Goal: Transaction & Acquisition: Purchase product/service

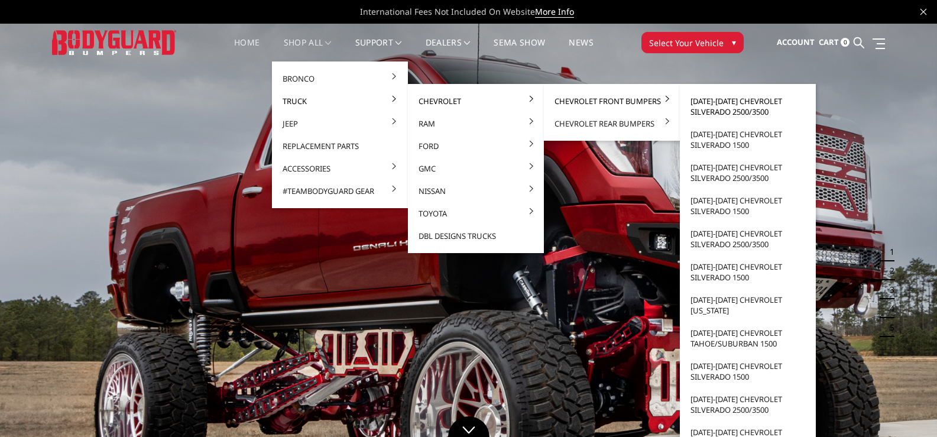
click at [717, 109] on link "[DATE]-[DATE] Chevrolet Silverado 2500/3500" at bounding box center [748, 106] width 127 height 33
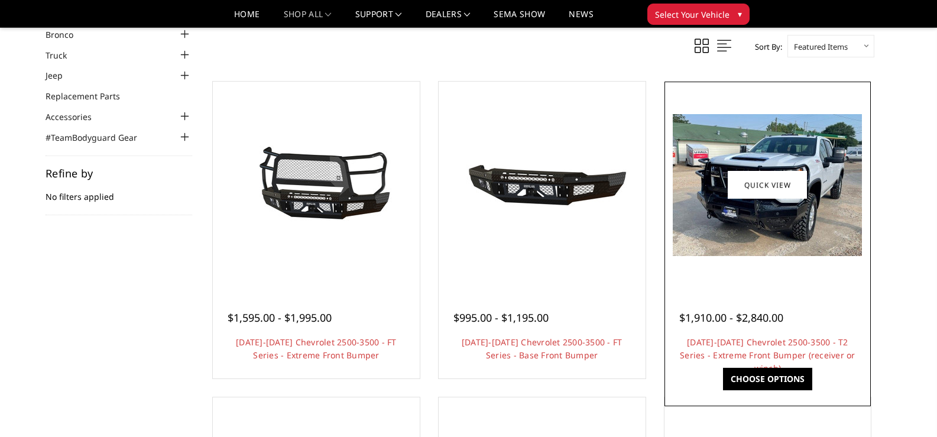
scroll to position [177, 0]
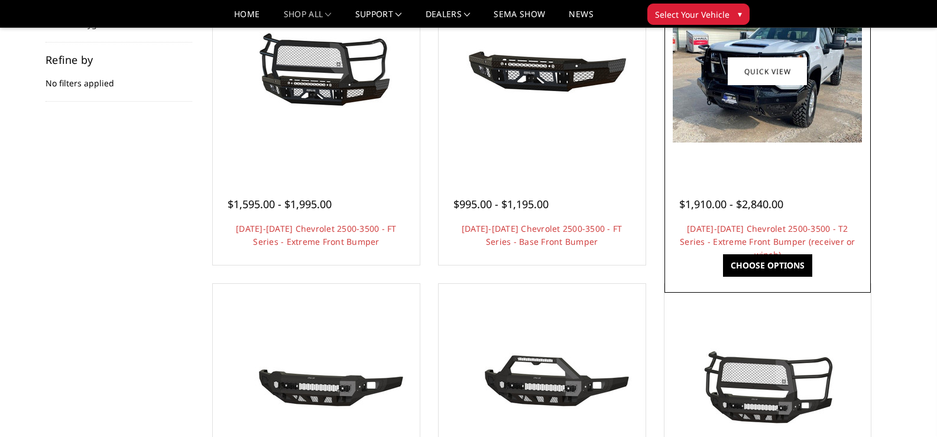
click at [746, 104] on img at bounding box center [767, 72] width 189 height 142
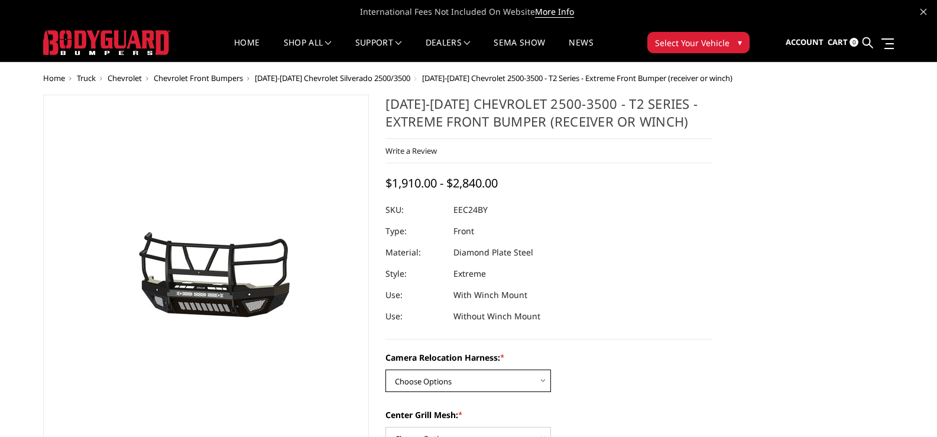
click at [457, 387] on select "Choose Options Without camera harness With camera harness" at bounding box center [468, 380] width 166 height 22
select select "3731"
click at [385, 369] on select "Choose Options Without camera harness With camera harness" at bounding box center [468, 380] width 166 height 22
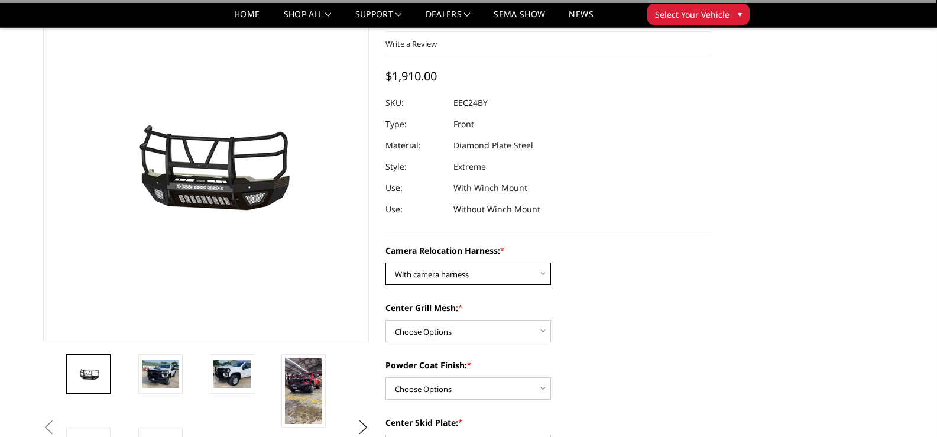
scroll to position [177, 0]
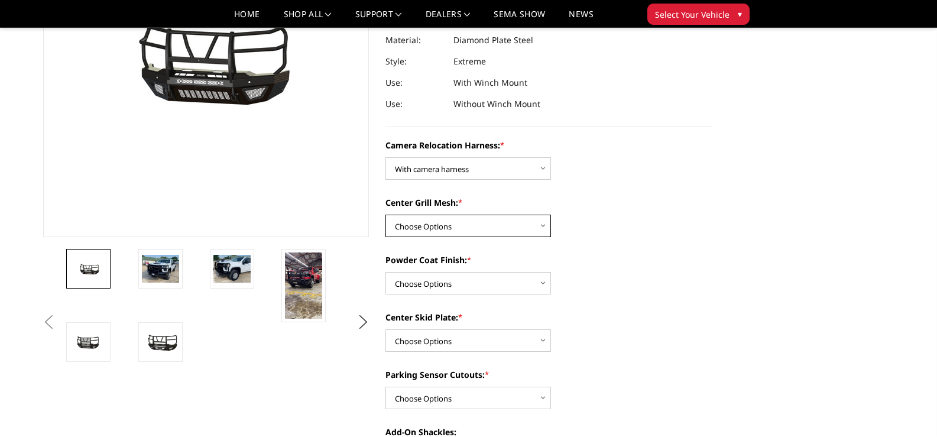
click at [436, 221] on select "Choose Options Without expanded metal With expanded metal" at bounding box center [468, 226] width 166 height 22
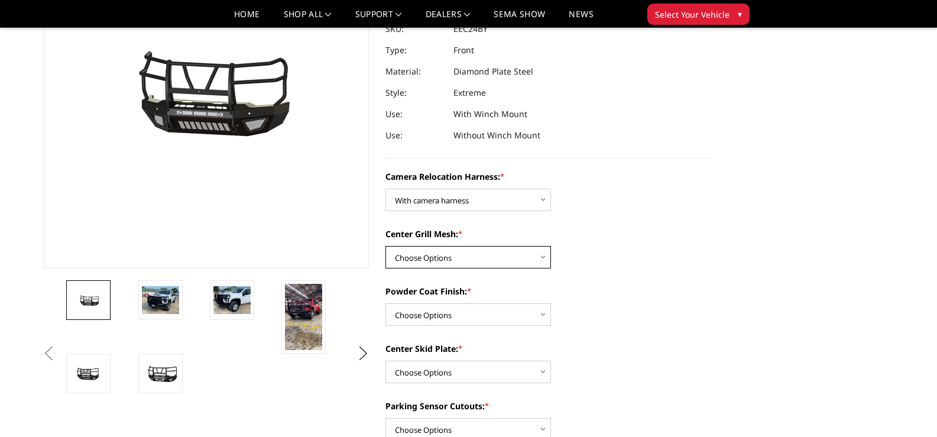
scroll to position [118, 0]
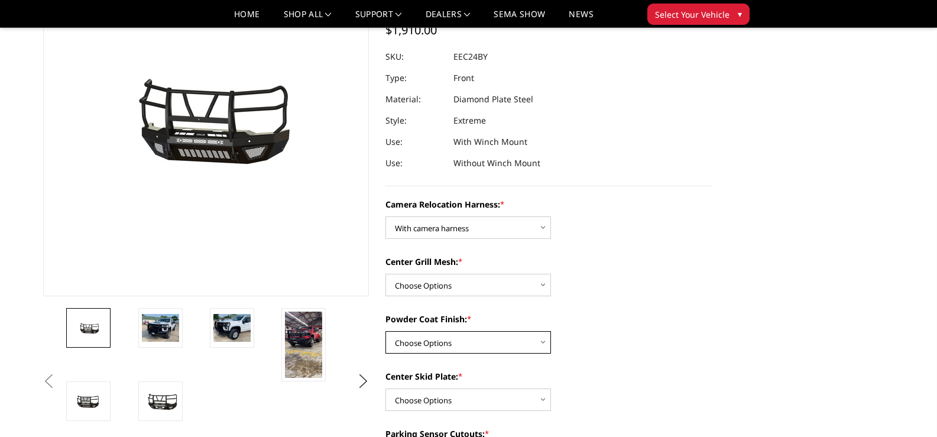
click at [459, 342] on select "Choose Options Textured Black Powder Coat Gloss Black Powder Coat Bare Metal" at bounding box center [468, 342] width 166 height 22
click at [435, 280] on select "Choose Options Without expanded metal With expanded metal" at bounding box center [468, 285] width 166 height 22
select select "3729"
click at [385, 274] on select "Choose Options Without expanded metal With expanded metal" at bounding box center [468, 285] width 166 height 22
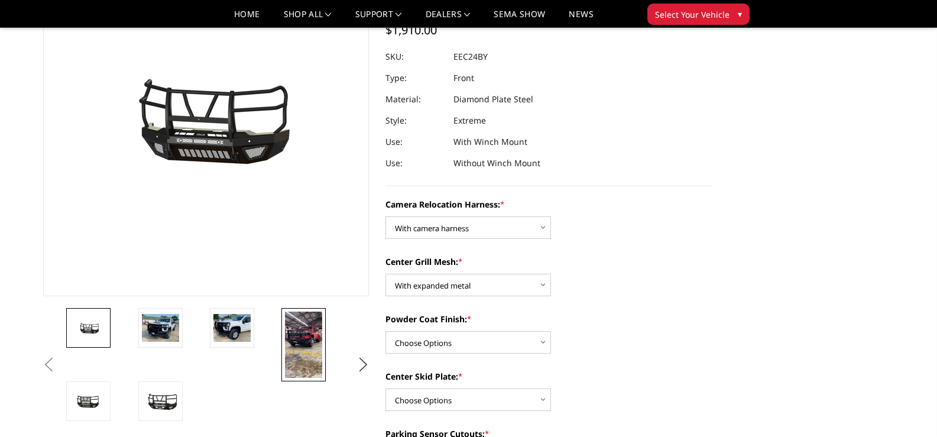
click at [291, 333] on img at bounding box center [303, 345] width 37 height 66
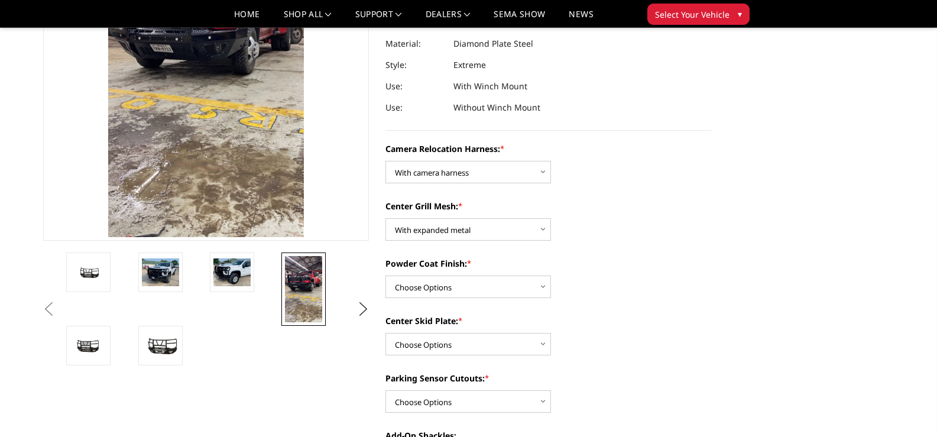
scroll to position [177, 0]
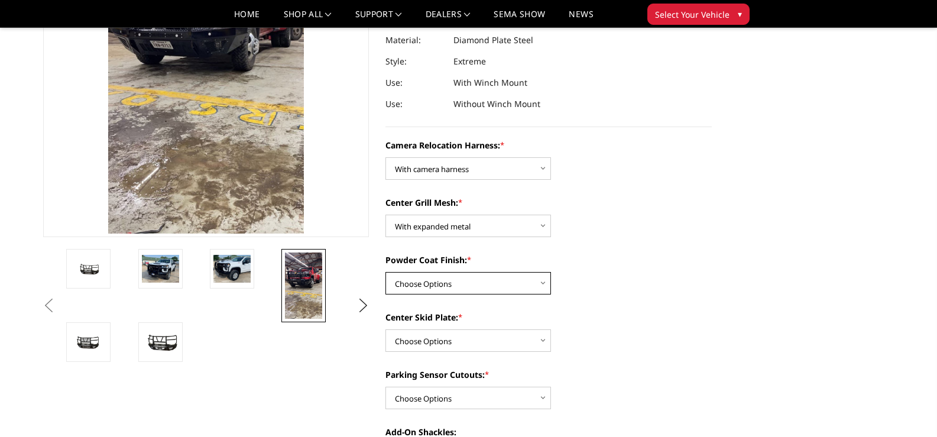
click at [456, 283] on select "Choose Options Textured Black Powder Coat Gloss Black Powder Coat Bare Metal" at bounding box center [468, 283] width 166 height 22
select select "3728"
click at [385, 272] on select "Choose Options Textured Black Powder Coat Gloss Black Powder Coat Bare Metal" at bounding box center [468, 283] width 166 height 22
click at [462, 349] on select "Choose Options Winch Mount Skid Plate Standard Skid Plate (included) 2" Receive…" at bounding box center [468, 340] width 166 height 22
select select "3725"
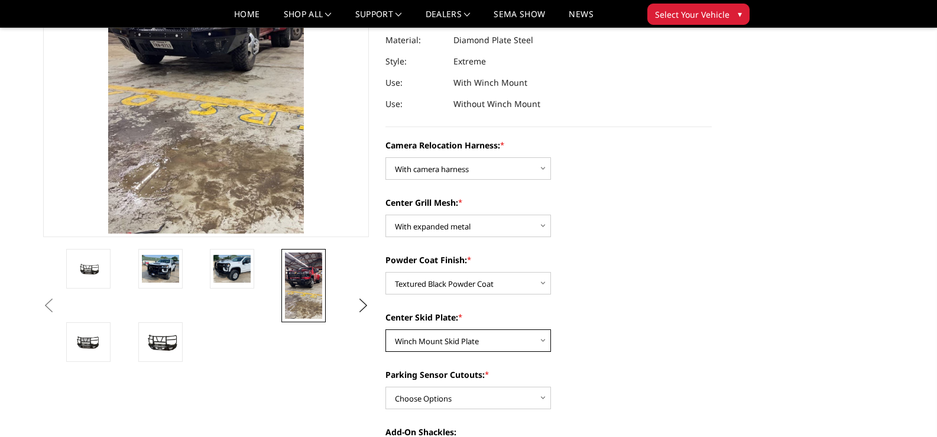
click at [385, 329] on select "Choose Options Winch Mount Skid Plate Standard Skid Plate (included) 2" Receive…" at bounding box center [468, 340] width 166 height 22
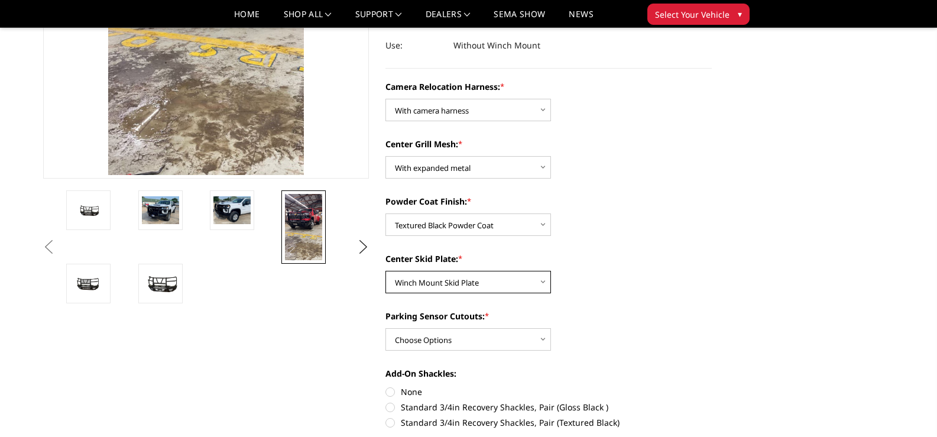
scroll to position [236, 0]
click at [467, 285] on select "Choose Options Winch Mount Skid Plate Standard Skid Plate (included) 2" Receive…" at bounding box center [468, 281] width 166 height 22
click at [385, 270] on select "Choose Options Winch Mount Skid Plate Standard Skid Plate (included) 2" Receive…" at bounding box center [468, 281] width 166 height 22
click at [480, 338] on select "Choose Options Yes - With Parking Sensor Cutouts" at bounding box center [468, 339] width 166 height 22
select select "3722"
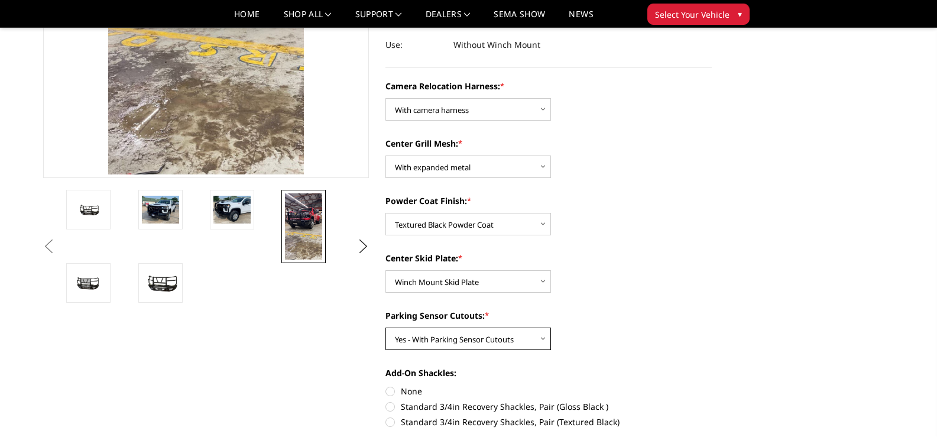
click at [385, 328] on select "Choose Options Yes - With Parking Sensor Cutouts" at bounding box center [468, 339] width 166 height 22
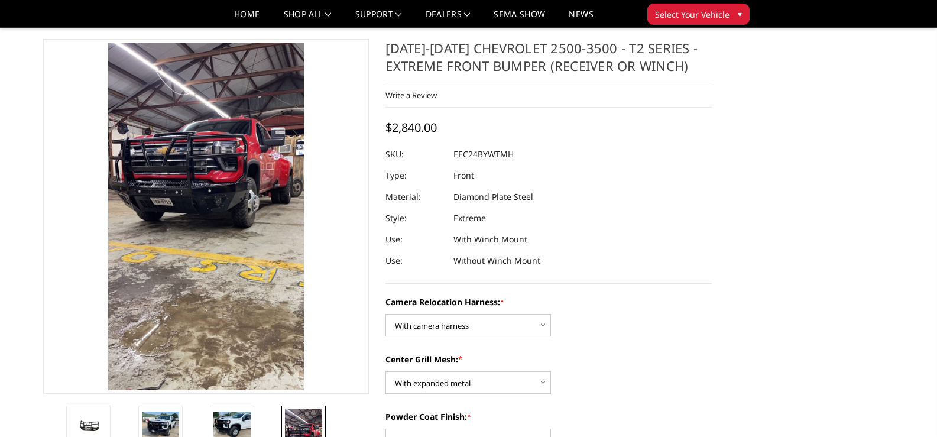
scroll to position [0, 0]
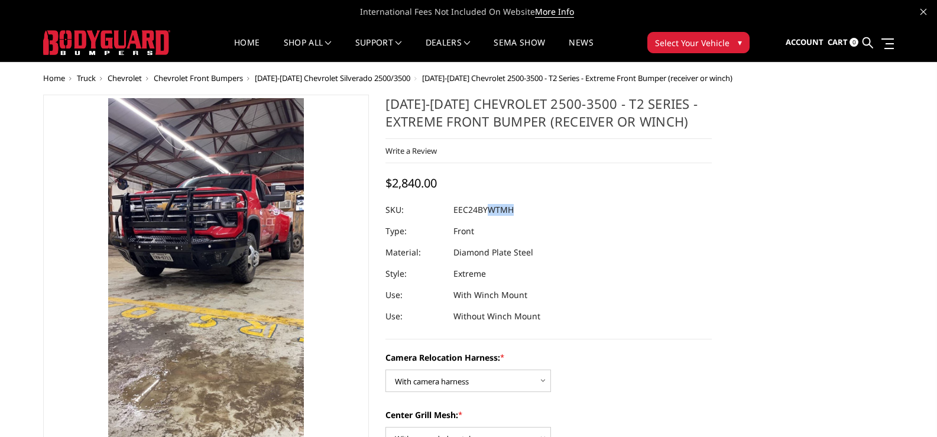
drag, startPoint x: 516, startPoint y: 210, endPoint x: 936, endPoint y: 251, distance: 422.9
click at [485, 213] on dl "SKU: EEC24BYWTMH UPC: Type: Front Material: Diamond Plate Steel Style: Extreme …" at bounding box center [548, 263] width 326 height 128
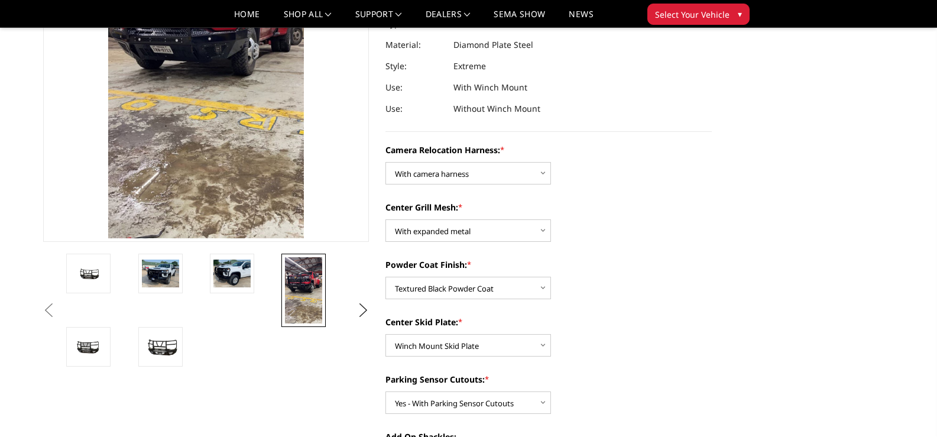
scroll to position [177, 0]
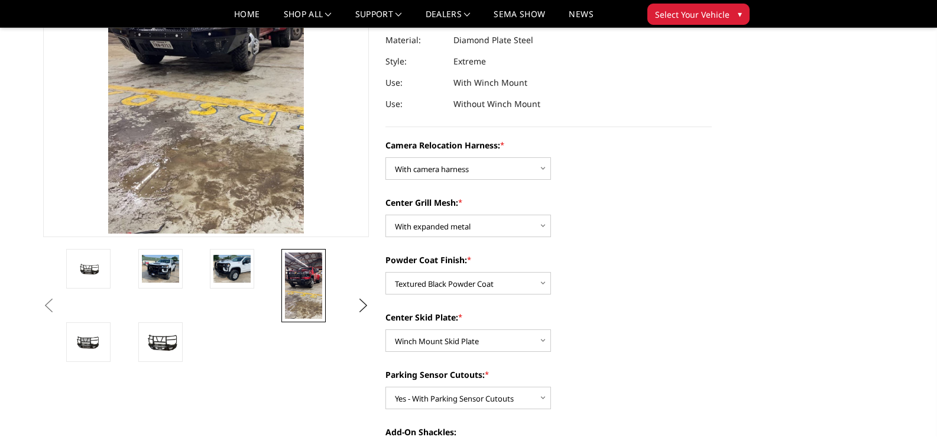
drag, startPoint x: 82, startPoint y: 265, endPoint x: 111, endPoint y: 257, distance: 30.7
click at [82, 265] on img at bounding box center [88, 268] width 37 height 17
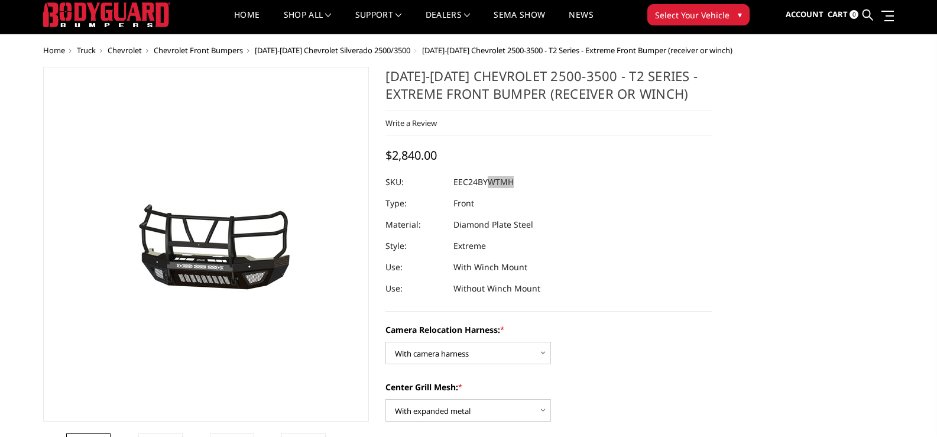
scroll to position [0, 0]
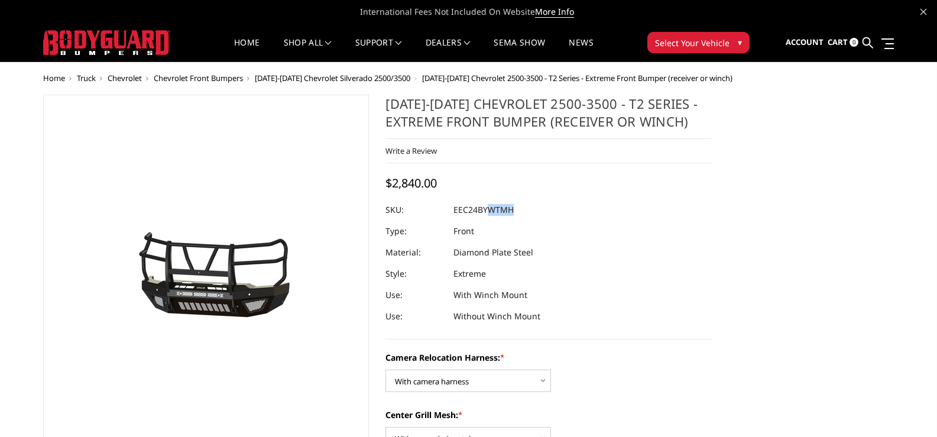
click at [621, 239] on dl "SKU: EEC24BYWTMH UPC: Type: Front Material: Diamond Plate Steel Style: Extreme …" at bounding box center [548, 263] width 326 height 128
